Goal: Task Accomplishment & Management: Manage account settings

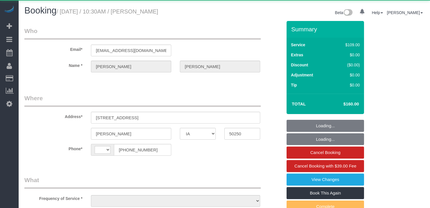
select select "IA"
select select "string:[GEOGRAPHIC_DATA]"
select select "object:794"
select select "3"
select select "object:964"
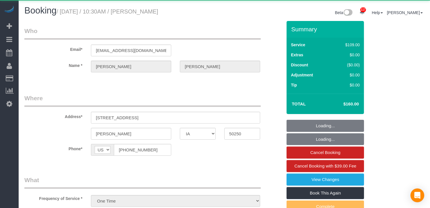
select select "3"
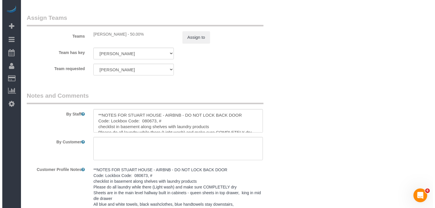
scroll to position [660, 0]
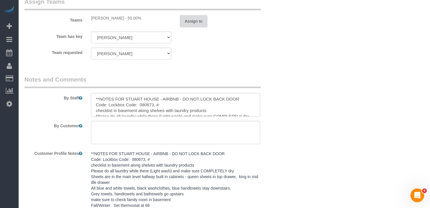
click at [193, 24] on button "Assign to" at bounding box center [194, 21] width 28 height 12
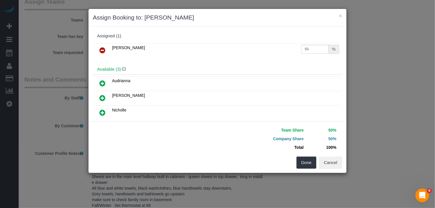
click at [101, 50] on icon at bounding box center [102, 50] width 6 height 7
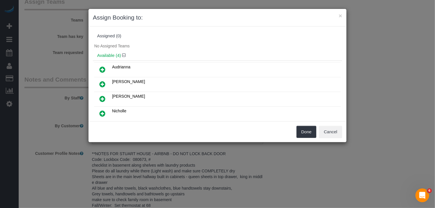
click at [100, 67] on icon at bounding box center [102, 69] width 6 height 7
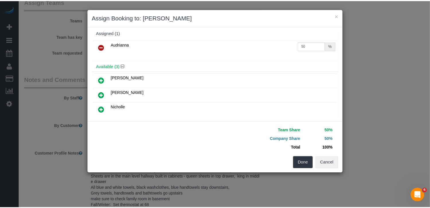
scroll to position [0, 0]
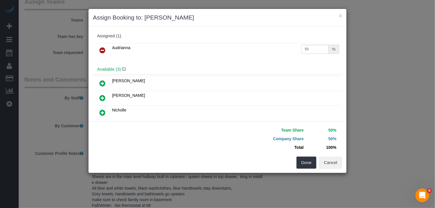
click at [101, 97] on icon at bounding box center [102, 97] width 6 height 7
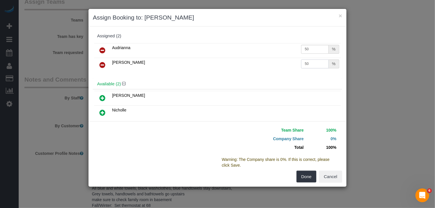
drag, startPoint x: 310, startPoint y: 62, endPoint x: 268, endPoint y: 63, distance: 41.4
click at [268, 63] on tr "[PERSON_NAME] 50 %" at bounding box center [217, 65] width 246 height 15
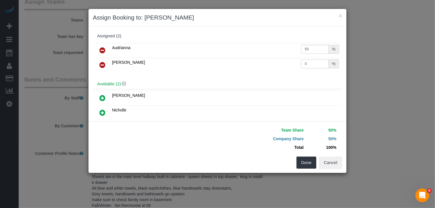
type input "0"
click at [300, 161] on button "Done" at bounding box center [306, 163] width 20 height 12
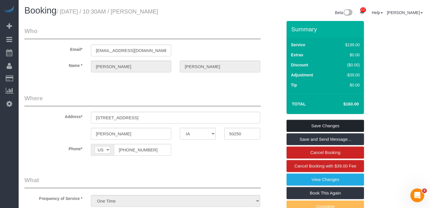
click at [325, 127] on link "Save Changes" at bounding box center [326, 126] width 78 height 12
